Goal: Download file/media

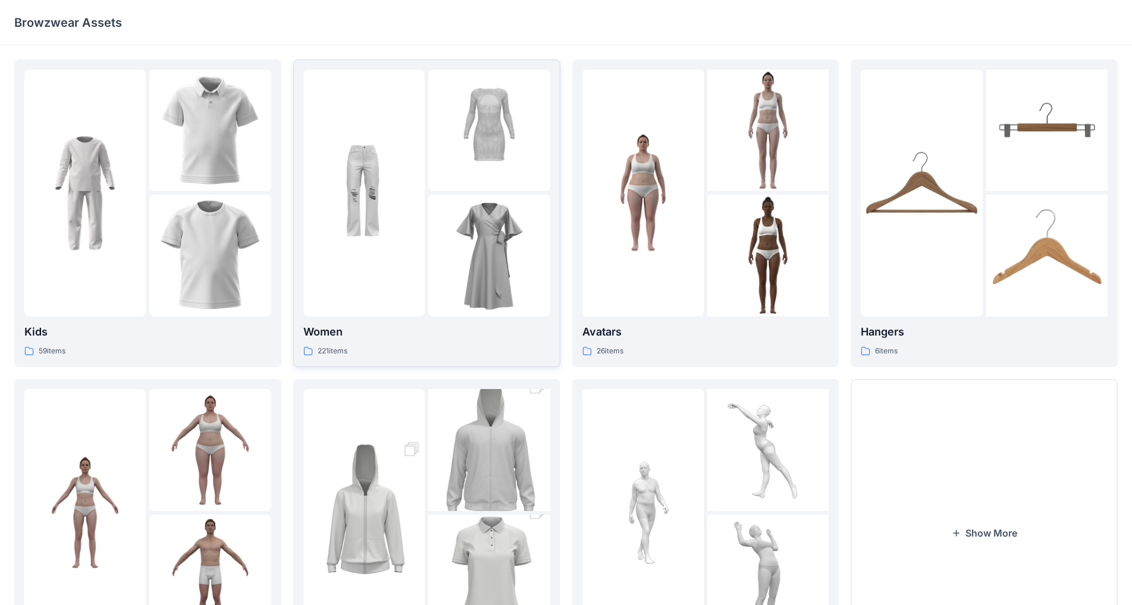
click at [363, 260] on div at bounding box center [363, 193] width 121 height 247
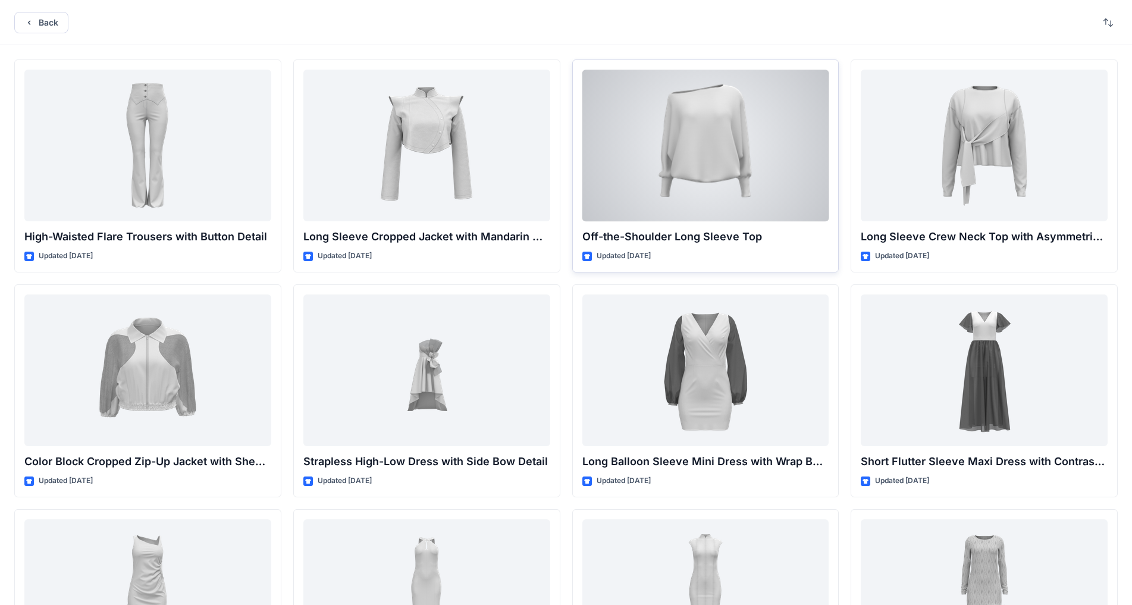
click at [594, 146] on div at bounding box center [705, 146] width 247 height 152
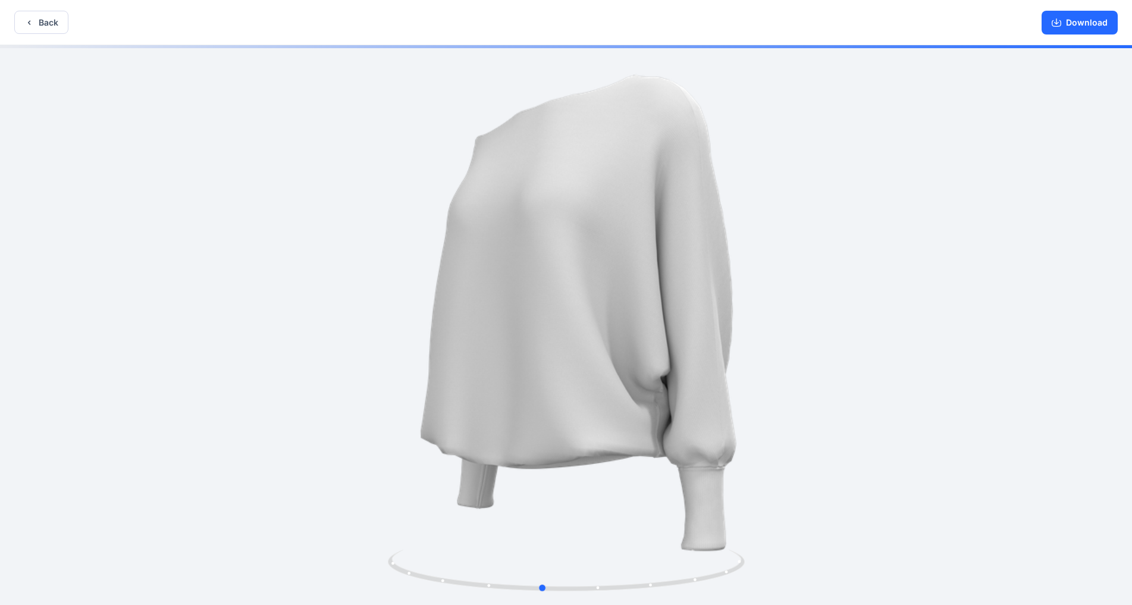
drag, startPoint x: 741, startPoint y: 246, endPoint x: 717, endPoint y: 251, distance: 25.0
click at [594, 251] on div at bounding box center [566, 326] width 1132 height 562
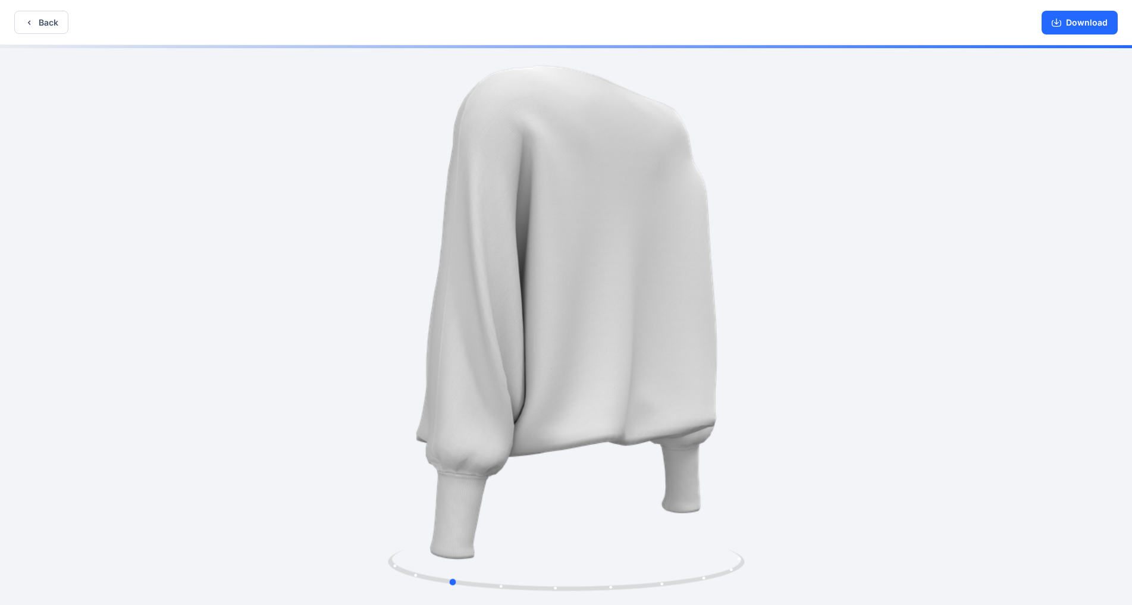
drag, startPoint x: 760, startPoint y: 247, endPoint x: 667, endPoint y: 256, distance: 93.3
click at [594, 256] on div at bounding box center [566, 326] width 1132 height 562
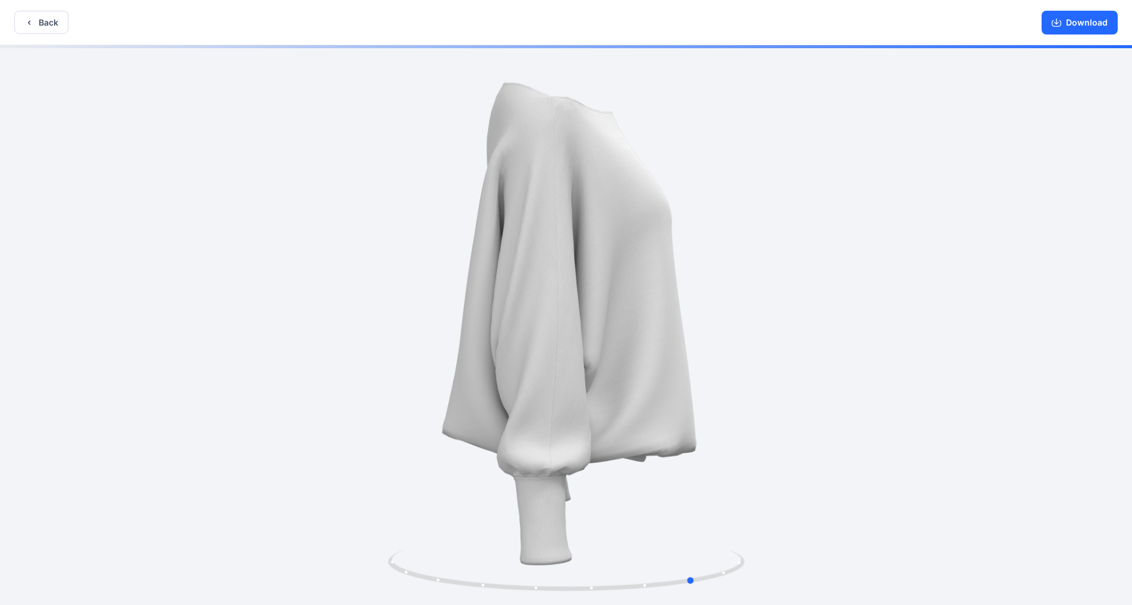
drag, startPoint x: 767, startPoint y: 265, endPoint x: 656, endPoint y: 272, distance: 110.9
click at [594, 272] on div at bounding box center [566, 326] width 1132 height 562
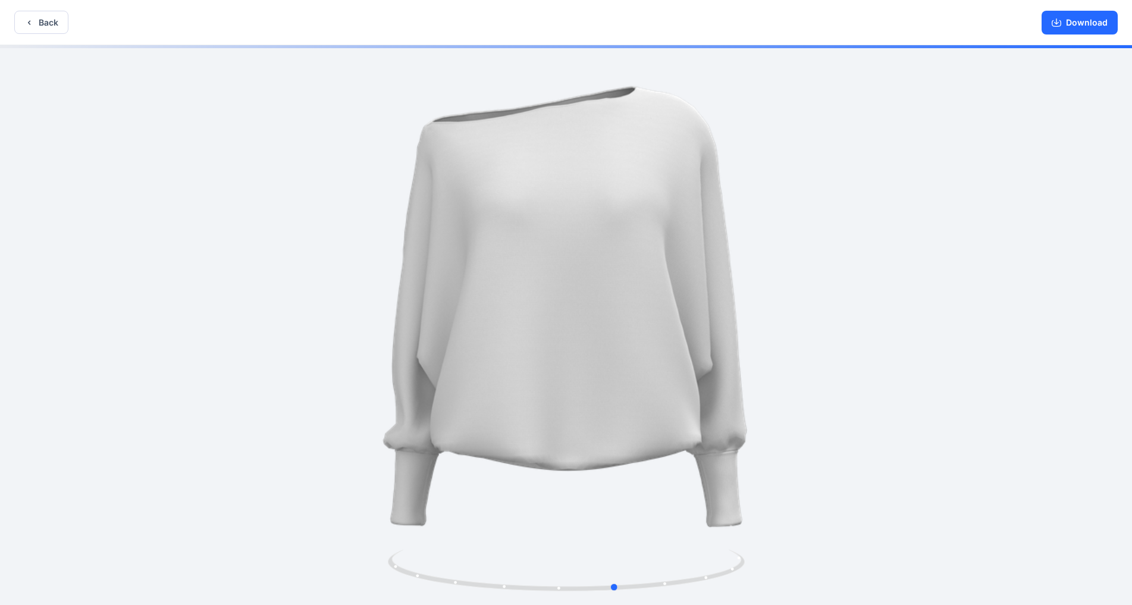
drag, startPoint x: 766, startPoint y: 280, endPoint x: 686, endPoint y: 287, distance: 79.5
click at [594, 287] on div at bounding box center [566, 326] width 1132 height 562
drag, startPoint x: 692, startPoint y: 285, endPoint x: 688, endPoint y: 290, distance: 6.7
click at [594, 290] on div at bounding box center [566, 326] width 1132 height 562
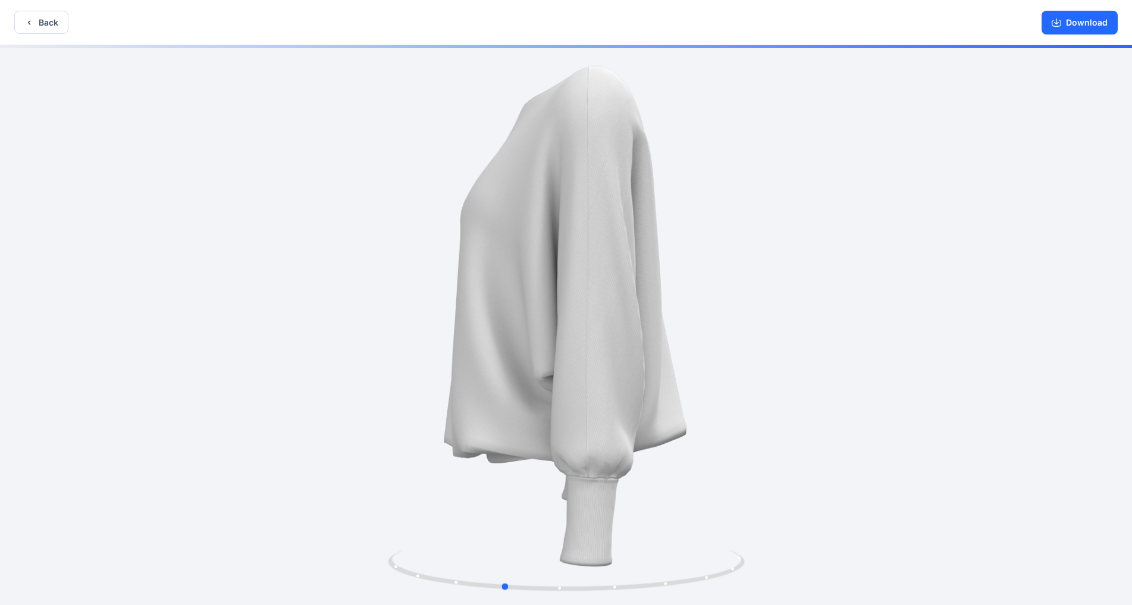
drag, startPoint x: 707, startPoint y: 280, endPoint x: 593, endPoint y: 287, distance: 114.4
click at [593, 287] on div at bounding box center [566, 326] width 1132 height 562
click at [594, 24] on button "Download" at bounding box center [1079, 23] width 76 height 24
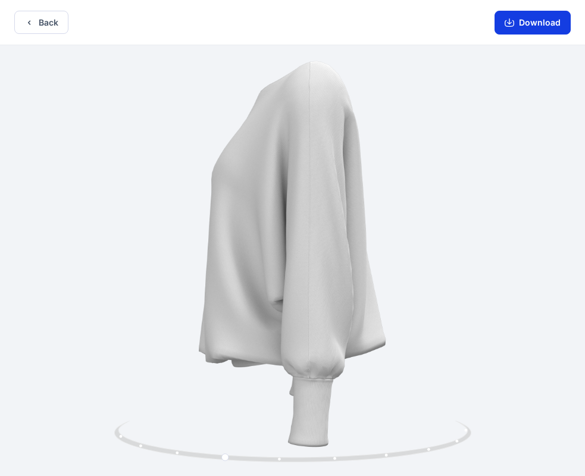
click at [543, 26] on button "Download" at bounding box center [532, 23] width 76 height 24
